Goal: Information Seeking & Learning: Check status

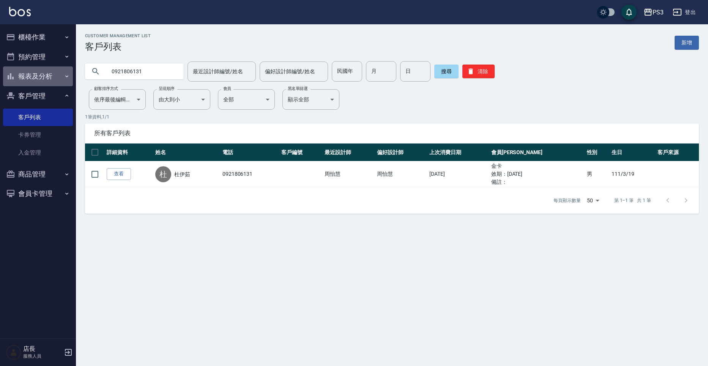
click at [43, 79] on button "報表及分析" at bounding box center [38, 76] width 70 height 20
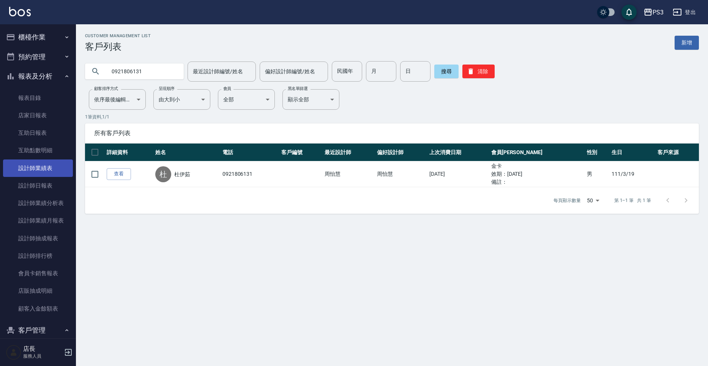
click at [25, 163] on link "設計師業績表" at bounding box center [38, 167] width 70 height 17
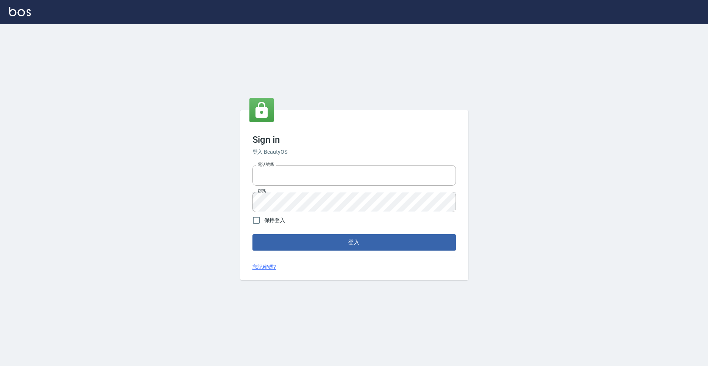
type input "0229521268"
click at [269, 224] on span "保持登入" at bounding box center [274, 220] width 21 height 8
click at [264, 224] on input "保持登入" at bounding box center [256, 220] width 16 height 16
checkbox input "true"
click at [269, 232] on form "電話號碼 [PHONE_NUMBER] 電話號碼 密碼 密碼 保持登入 登入" at bounding box center [353, 206] width 203 height 88
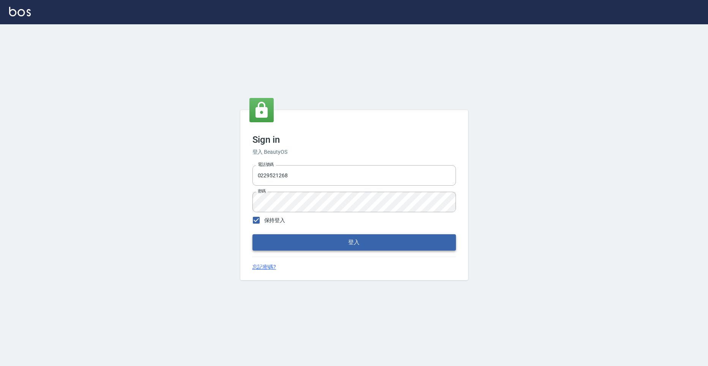
click at [269, 237] on button "登入" at bounding box center [353, 242] width 203 height 16
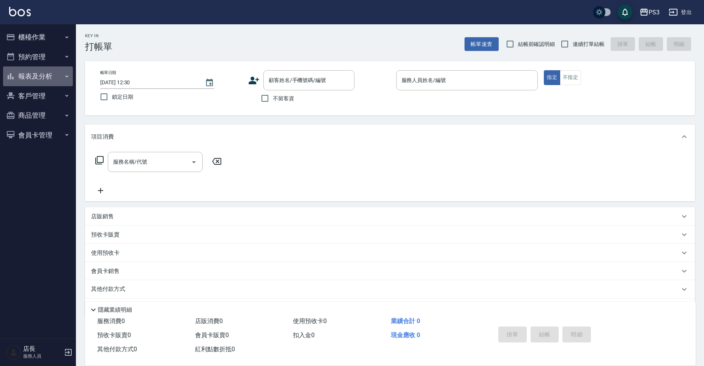
click at [67, 80] on button "報表及分析" at bounding box center [38, 76] width 70 height 20
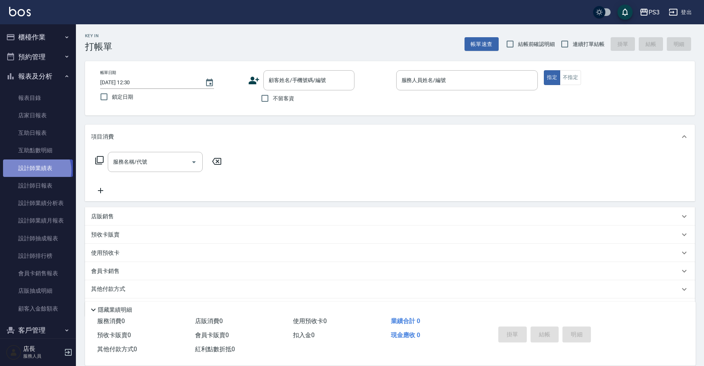
drag, startPoint x: 35, startPoint y: 170, endPoint x: 35, endPoint y: 162, distance: 7.6
click at [35, 169] on link "設計師業績表" at bounding box center [38, 167] width 70 height 17
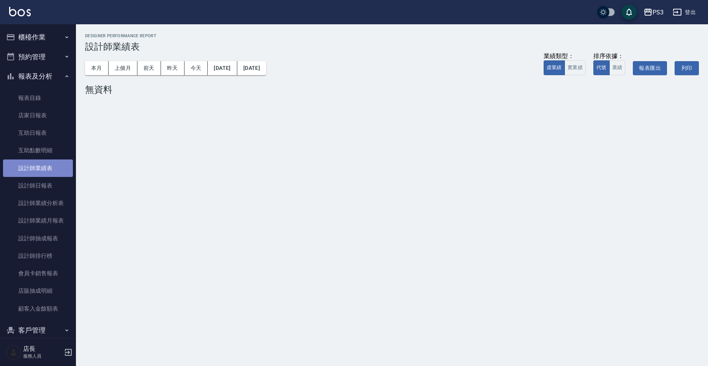
click at [47, 174] on link "設計師業績表" at bounding box center [38, 167] width 70 height 17
click at [104, 70] on button "本月" at bounding box center [97, 68] width 24 height 14
